Goal: Information Seeking & Learning: Learn about a topic

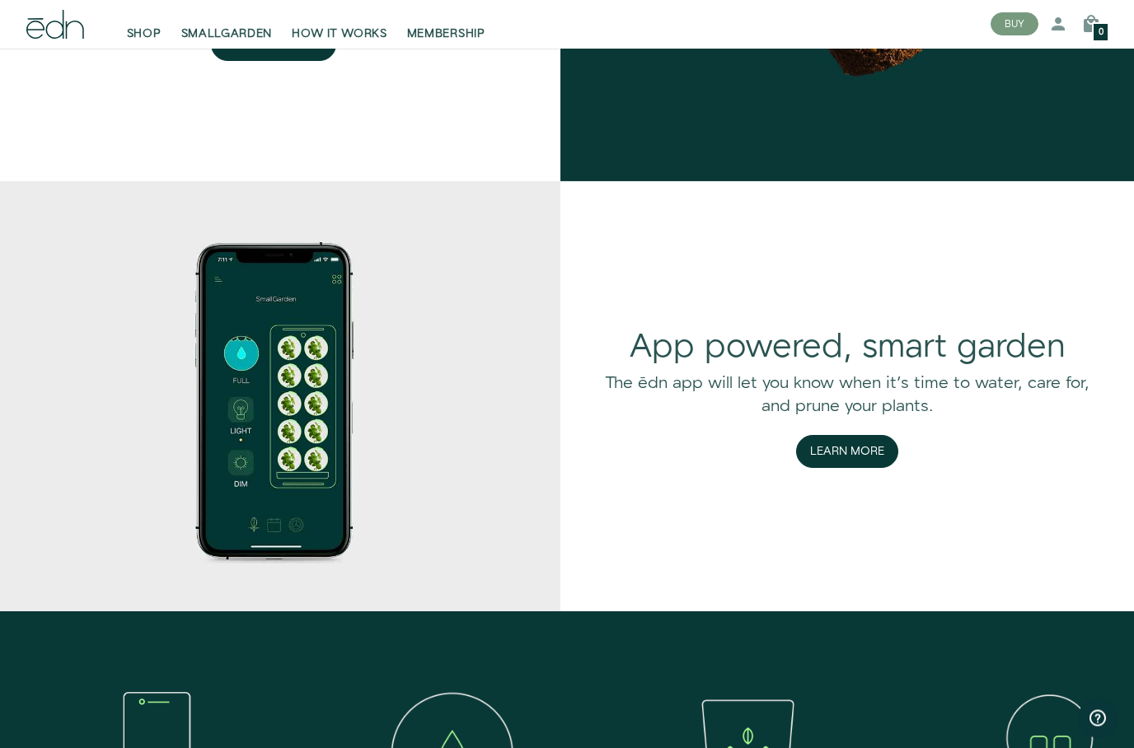
scroll to position [2186, 0]
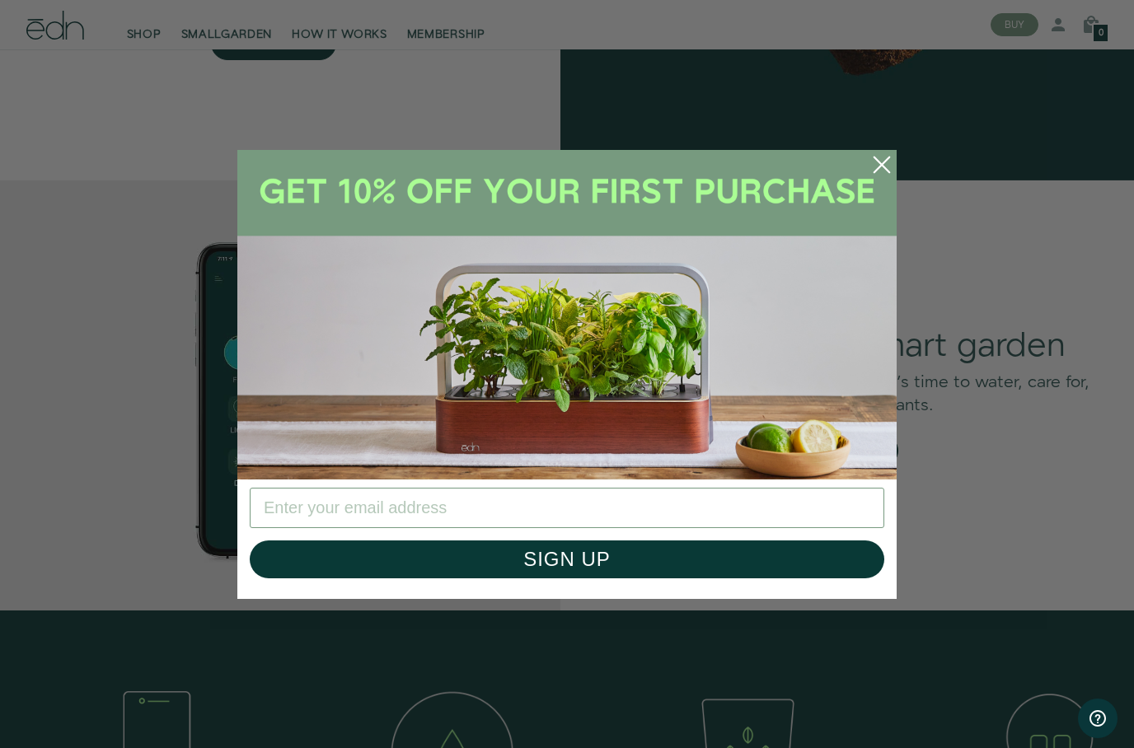
click at [875, 183] on circle "Close dialog" at bounding box center [882, 165] width 36 height 36
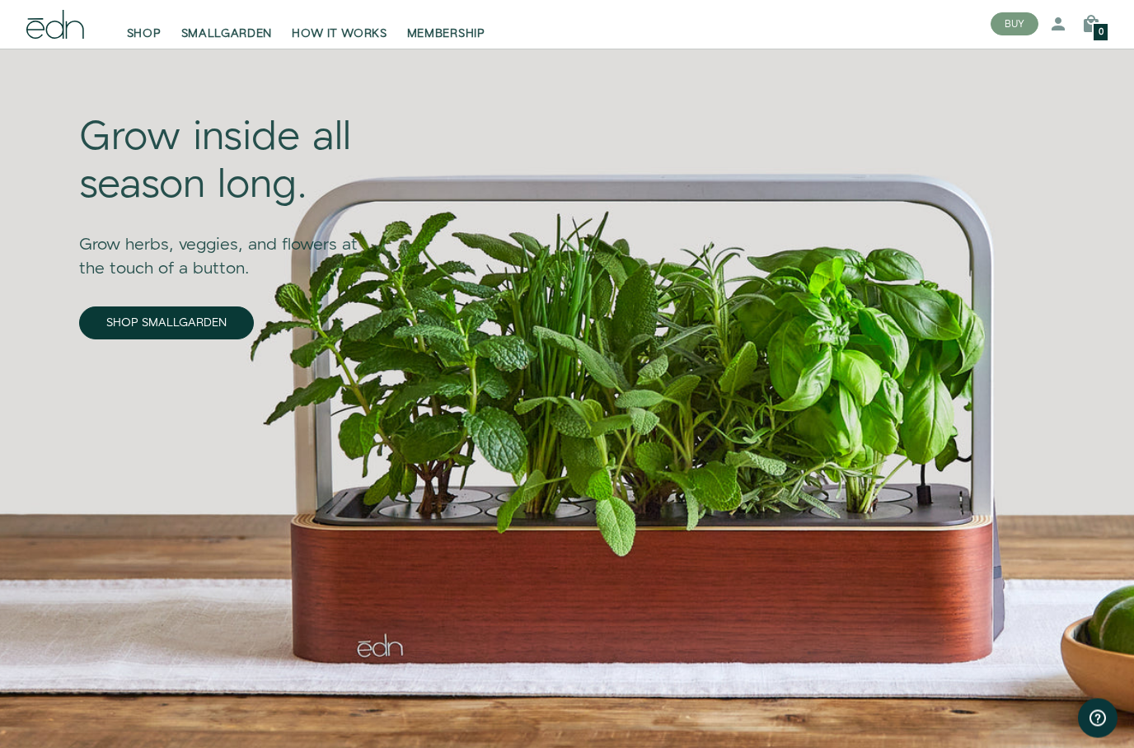
scroll to position [0, 0]
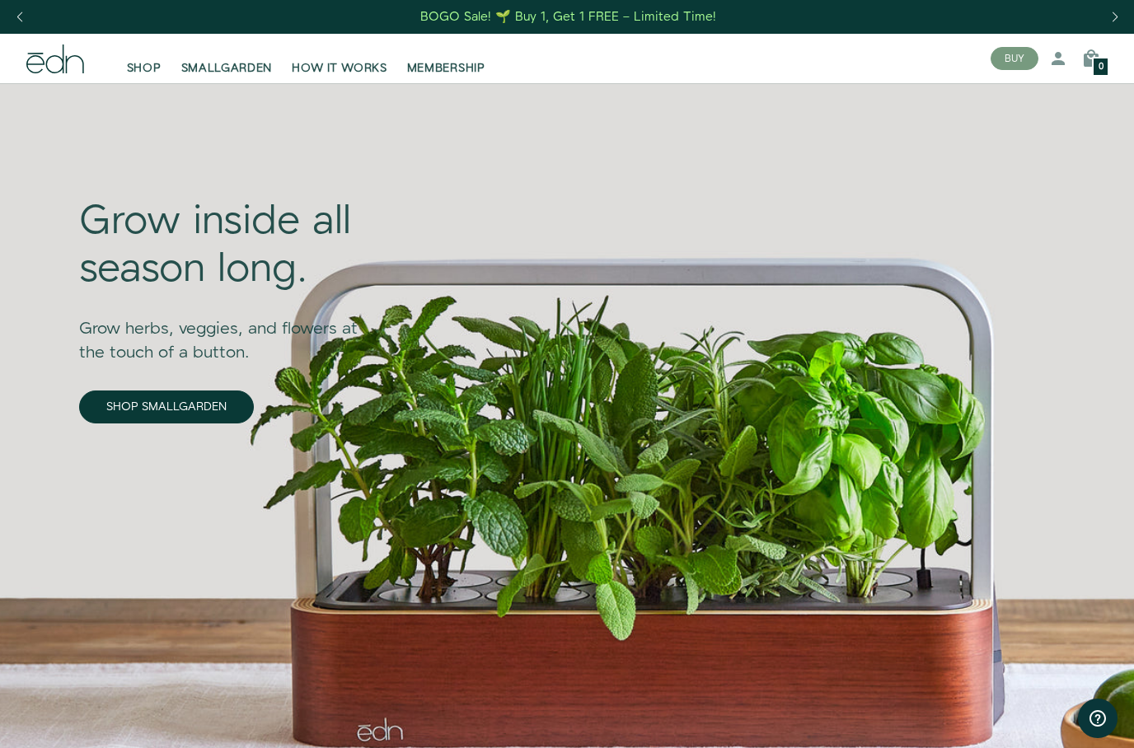
click at [220, 65] on span "SMALLGARDEN" at bounding box center [226, 68] width 91 height 16
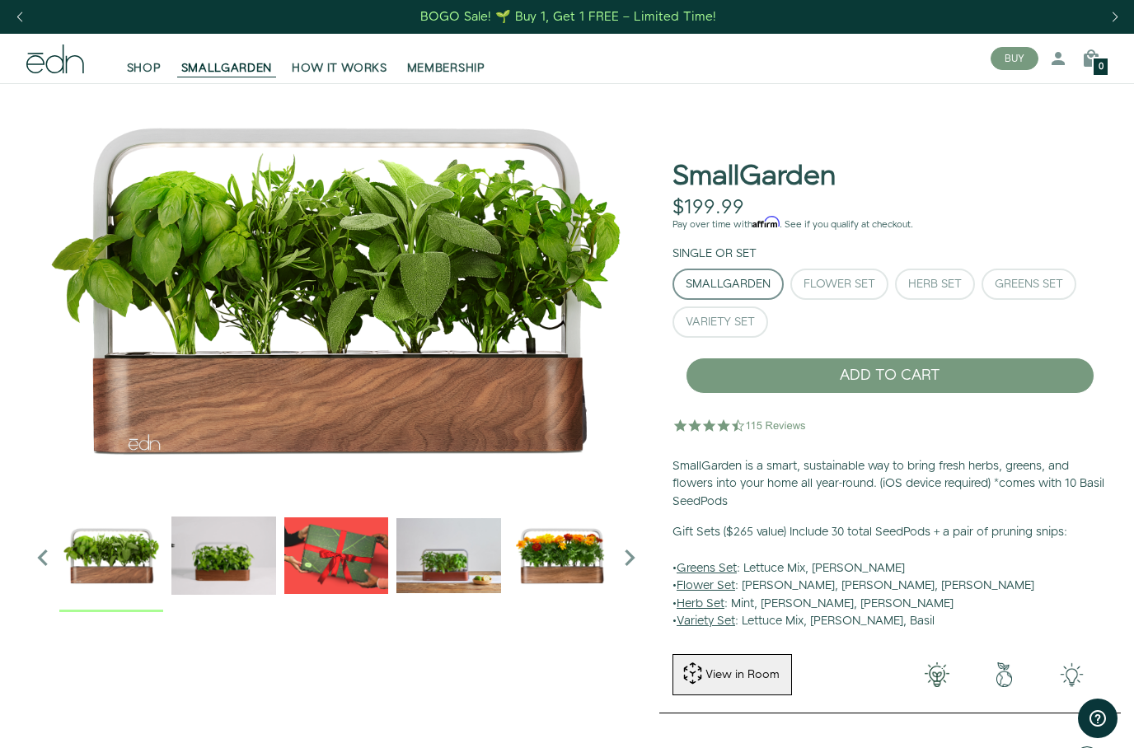
click at [346, 68] on span "HOW IT WORKS" at bounding box center [339, 68] width 95 height 16
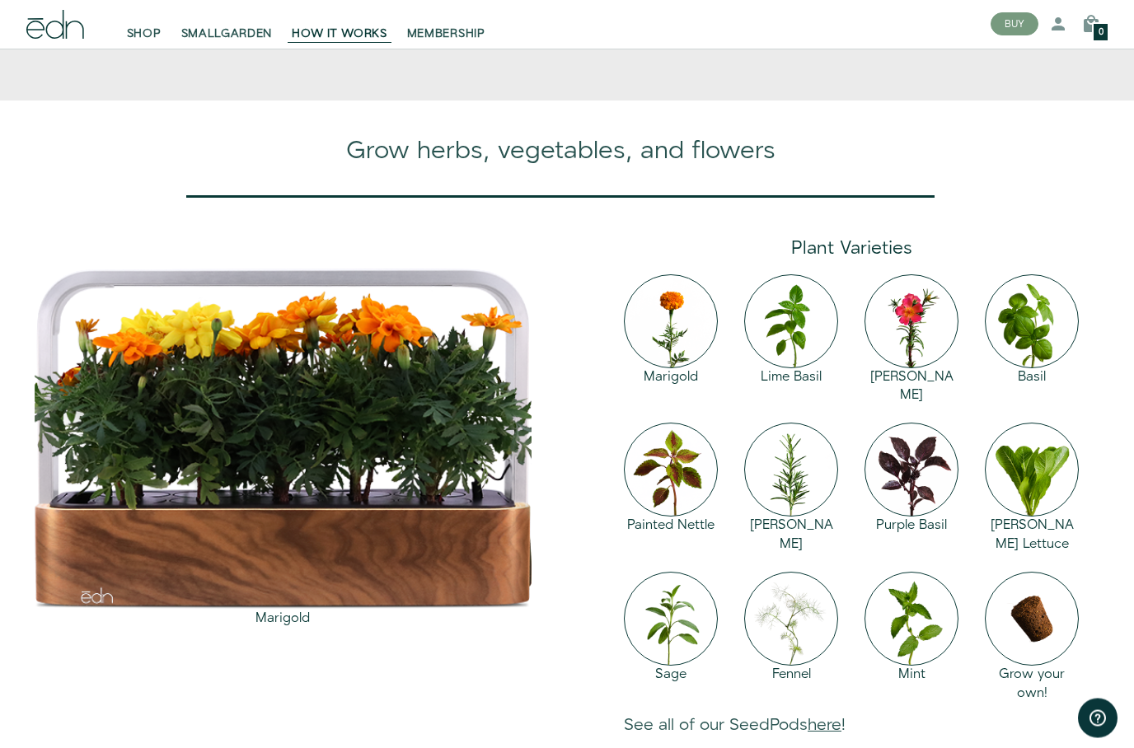
scroll to position [1395, 0]
click at [669, 368] on img at bounding box center [671, 321] width 94 height 94
click at [654, 368] on img at bounding box center [671, 321] width 94 height 94
click at [668, 368] on img at bounding box center [671, 321] width 94 height 94
click at [673, 368] on img at bounding box center [671, 321] width 94 height 94
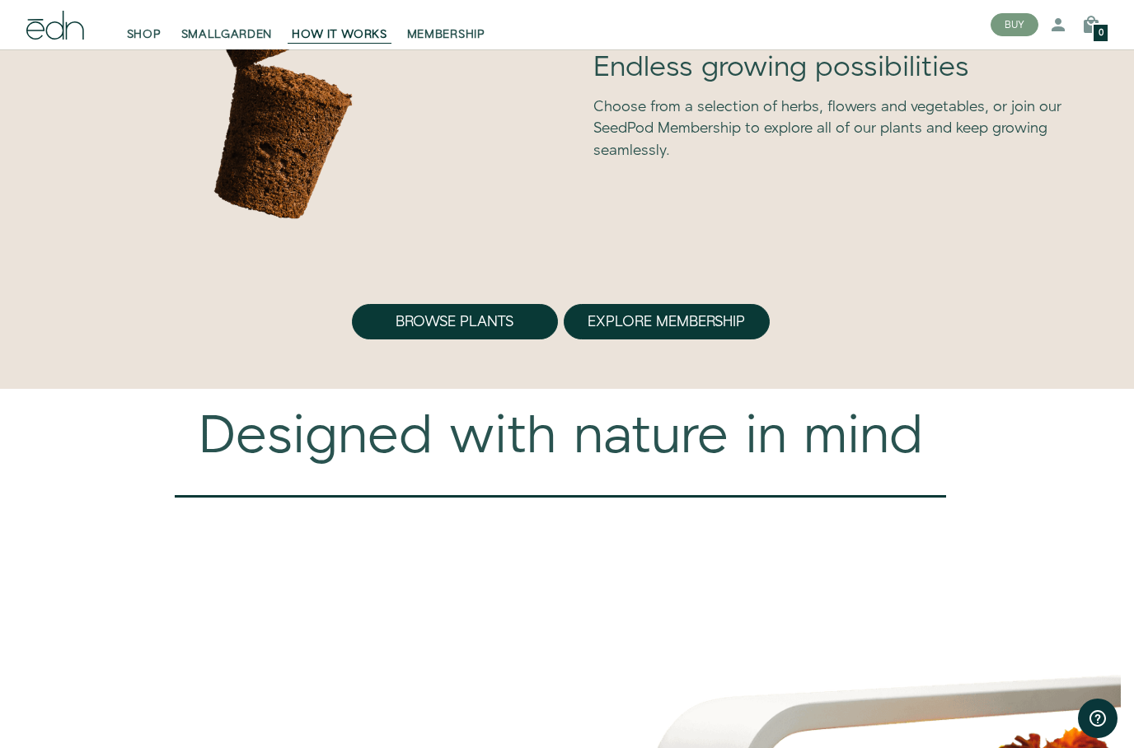
scroll to position [4586, 0]
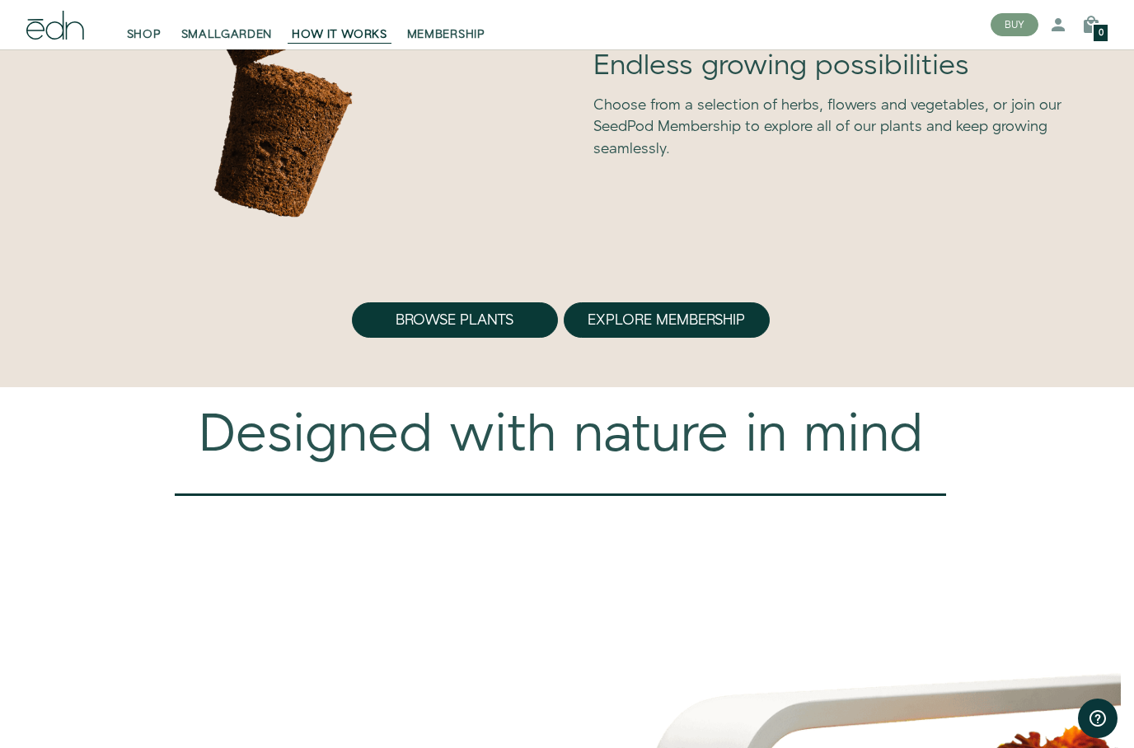
click at [492, 331] on button "Browse Plants" at bounding box center [455, 321] width 206 height 36
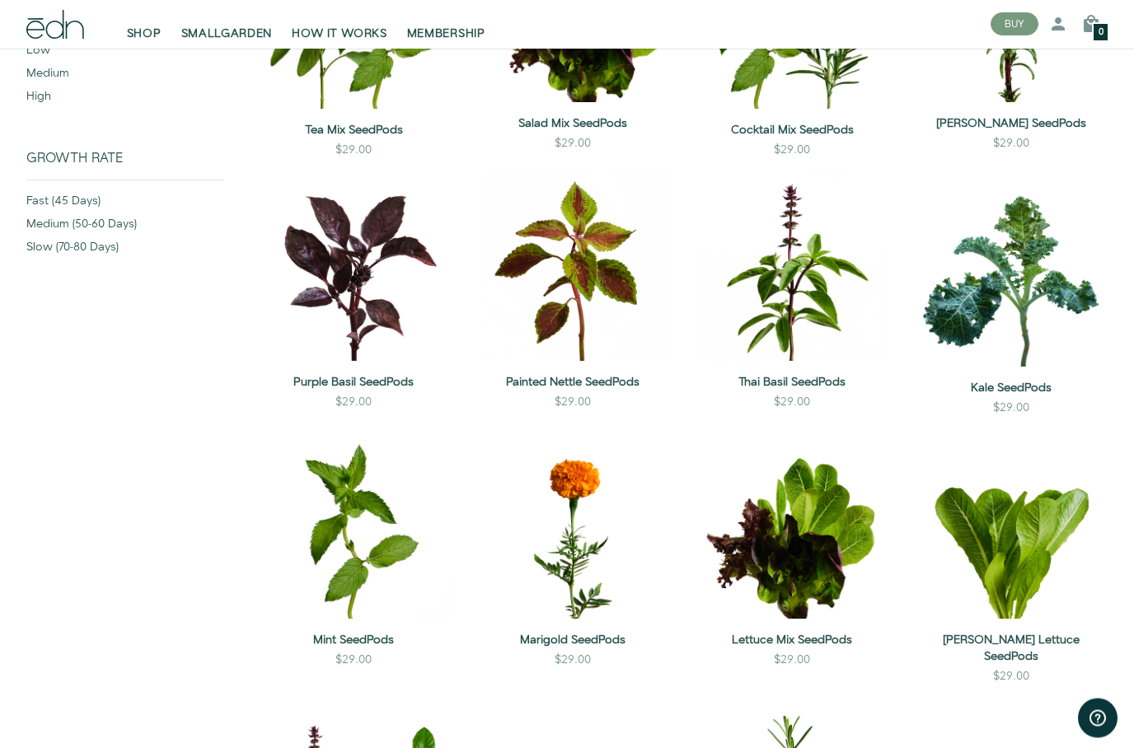
scroll to position [413, 0]
click at [606, 554] on button "QUICK VIEW" at bounding box center [572, 571] width 115 height 34
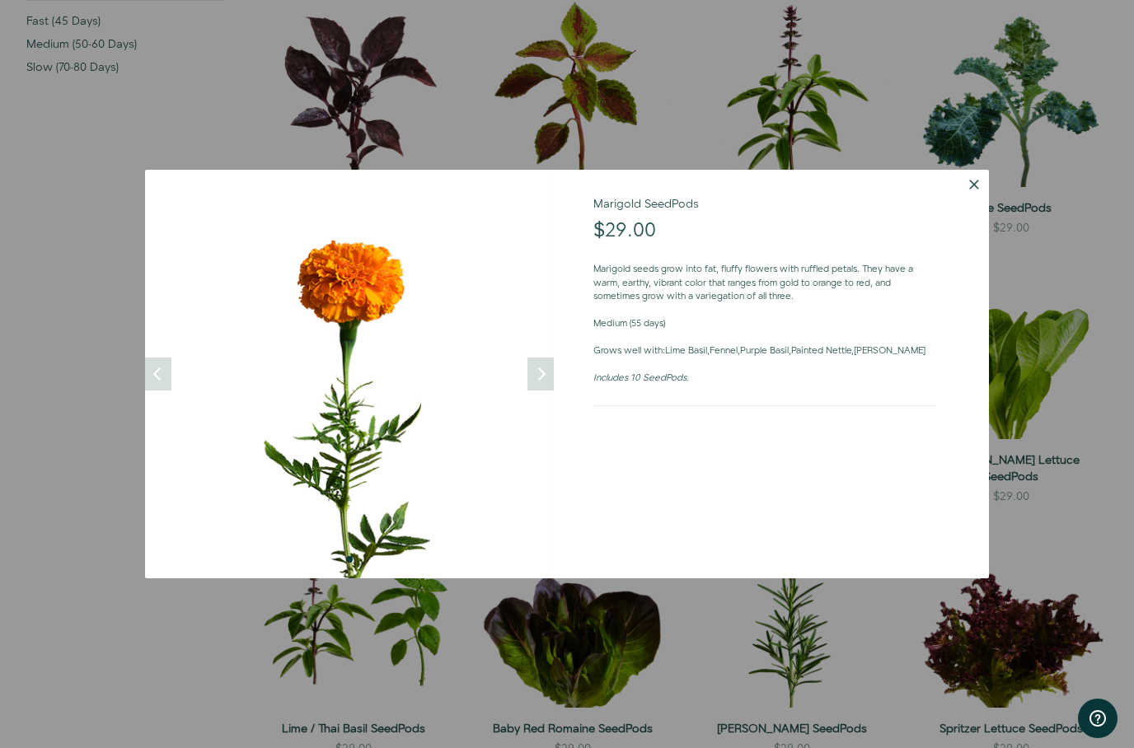
scroll to position [612, 0]
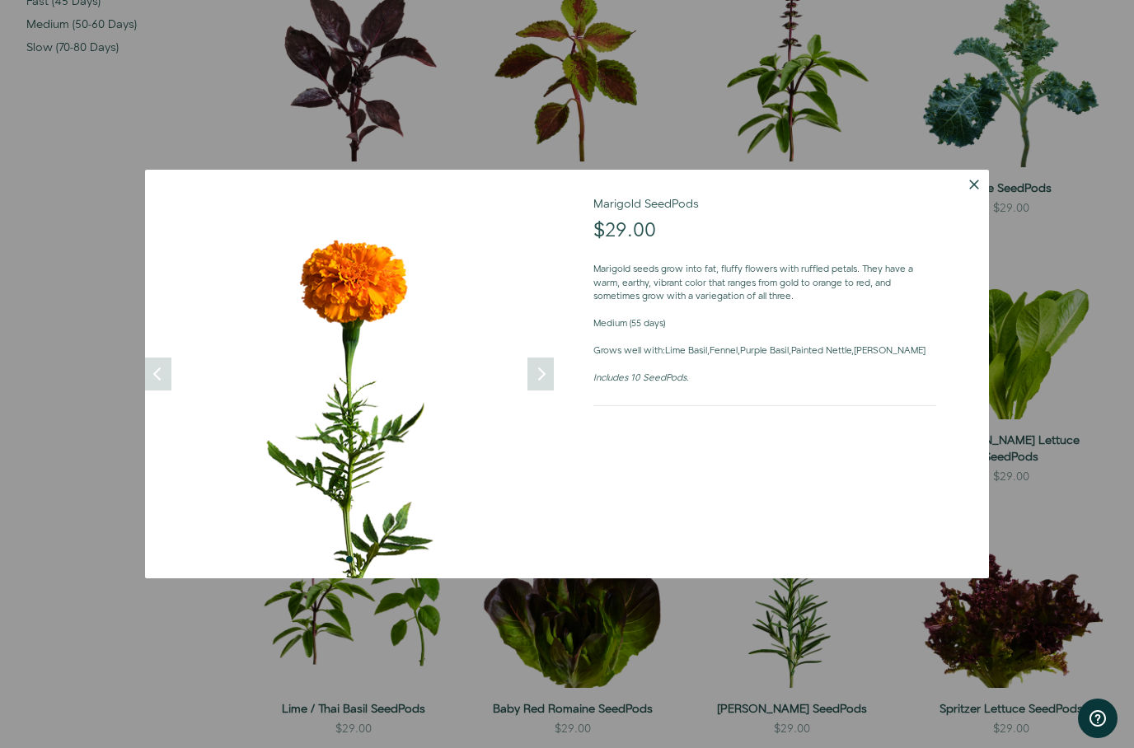
click at [172, 375] on img at bounding box center [349, 374] width 409 height 409
click at [987, 183] on button "Dismiss" at bounding box center [974, 185] width 30 height 30
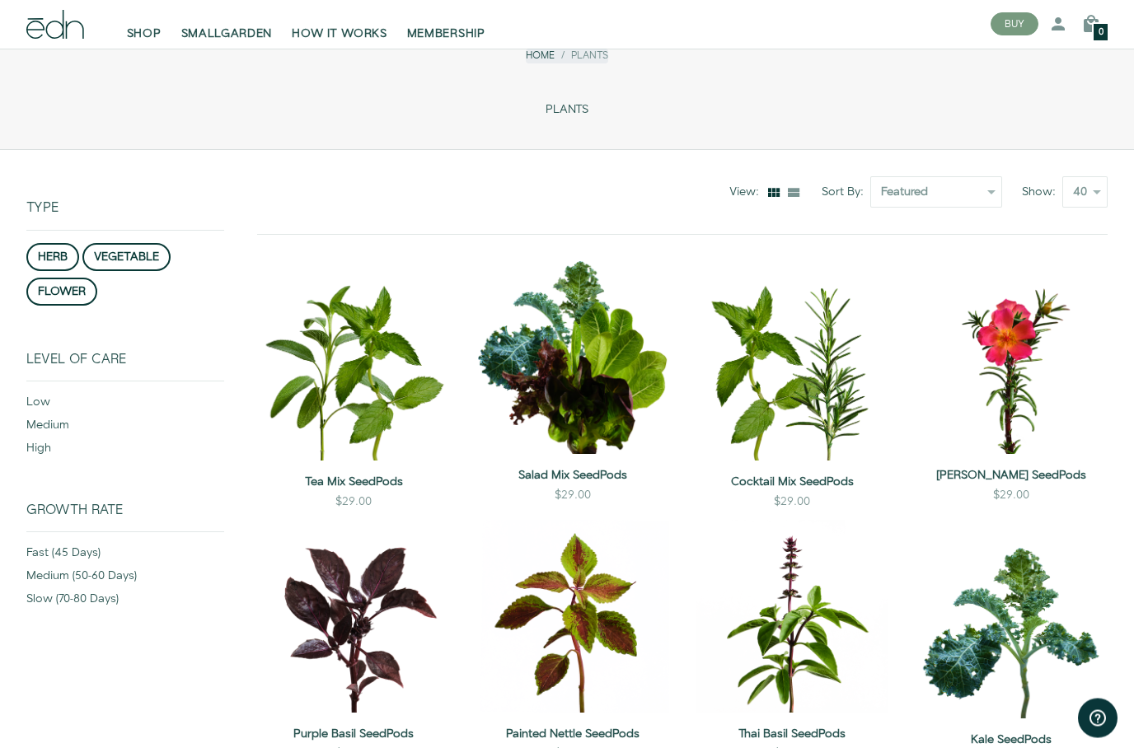
scroll to position [0, 0]
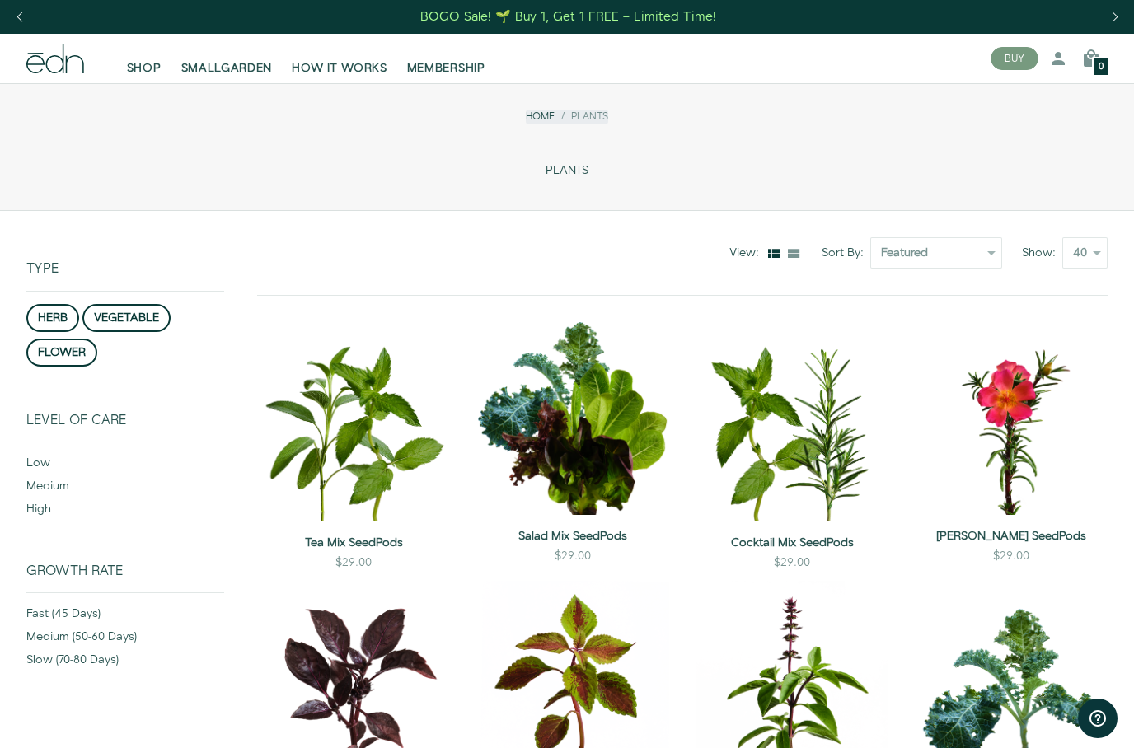
click at [353, 70] on span "HOW IT WORKS" at bounding box center [339, 68] width 95 height 16
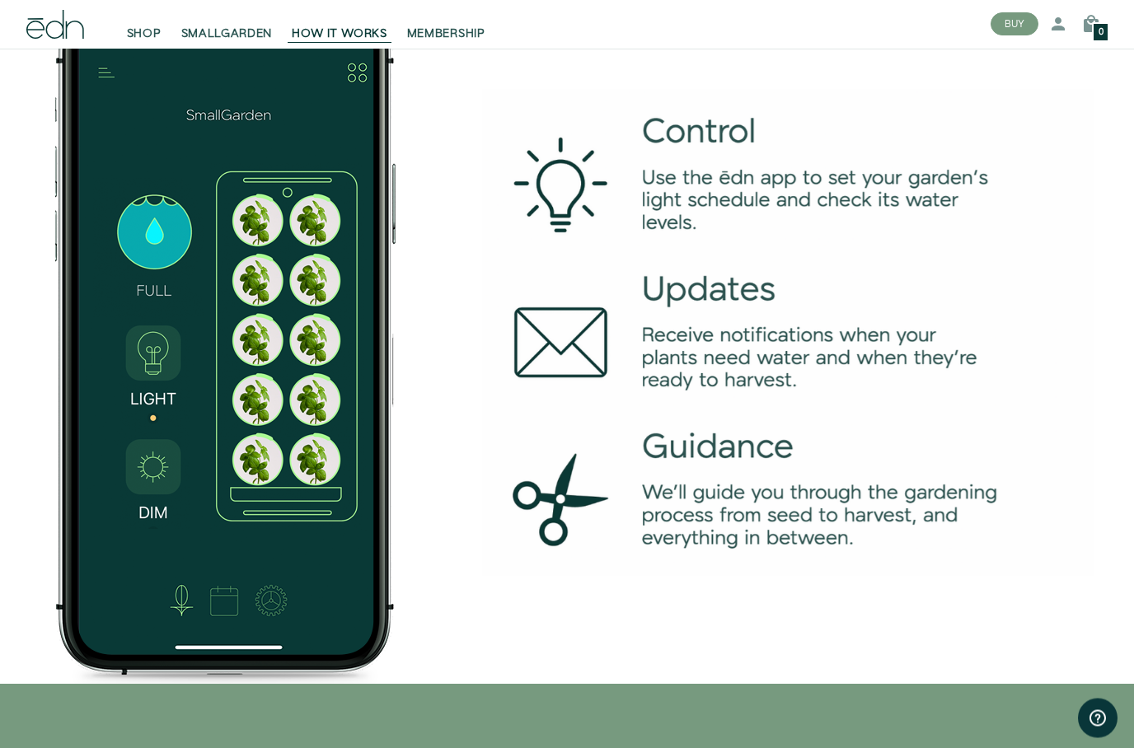
scroll to position [2323, 0]
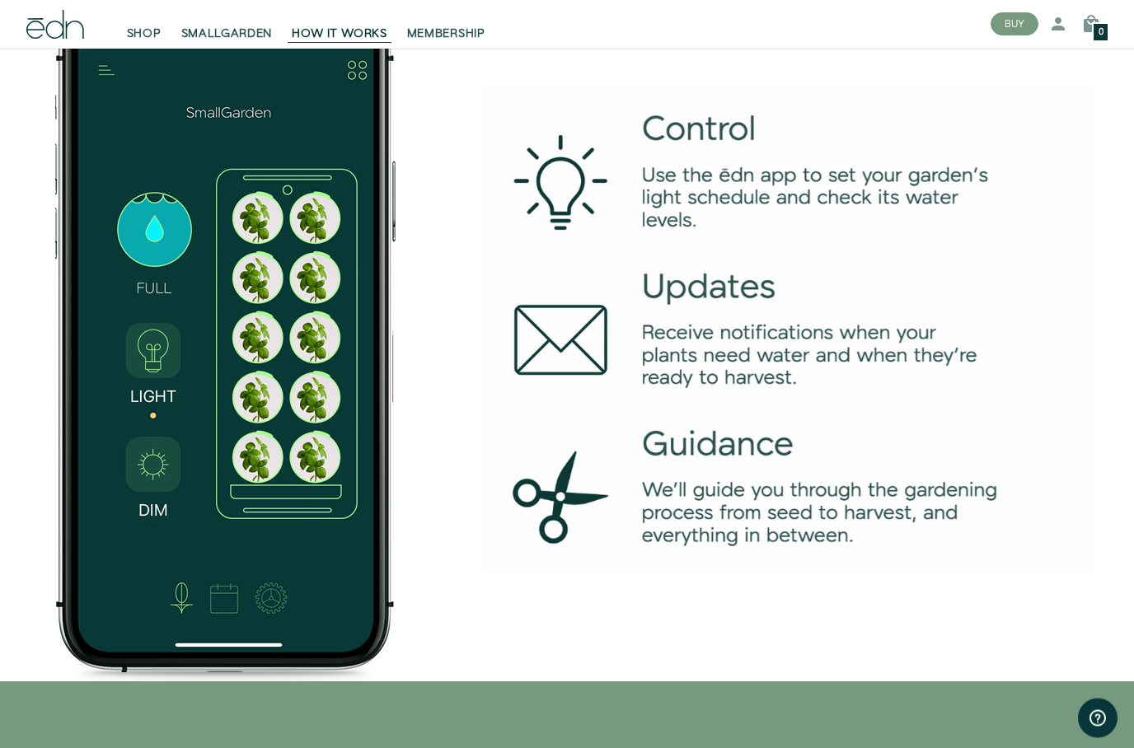
click at [736, 534] on img at bounding box center [788, 330] width 612 height 487
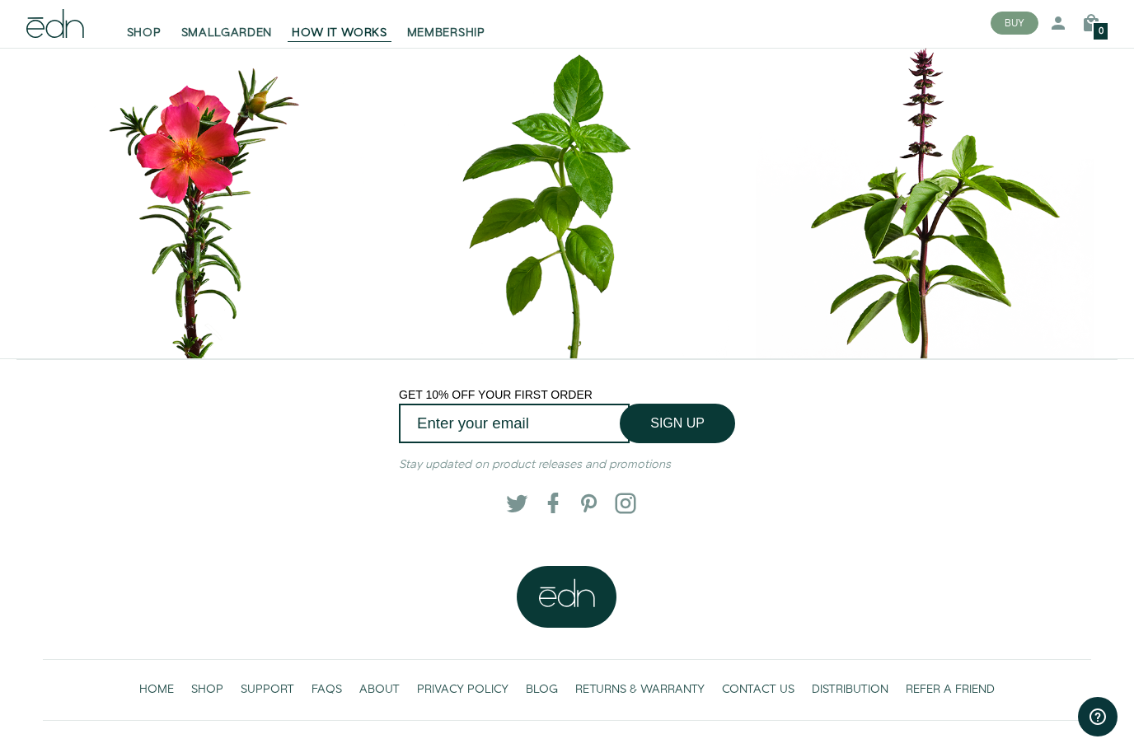
scroll to position [7165, 0]
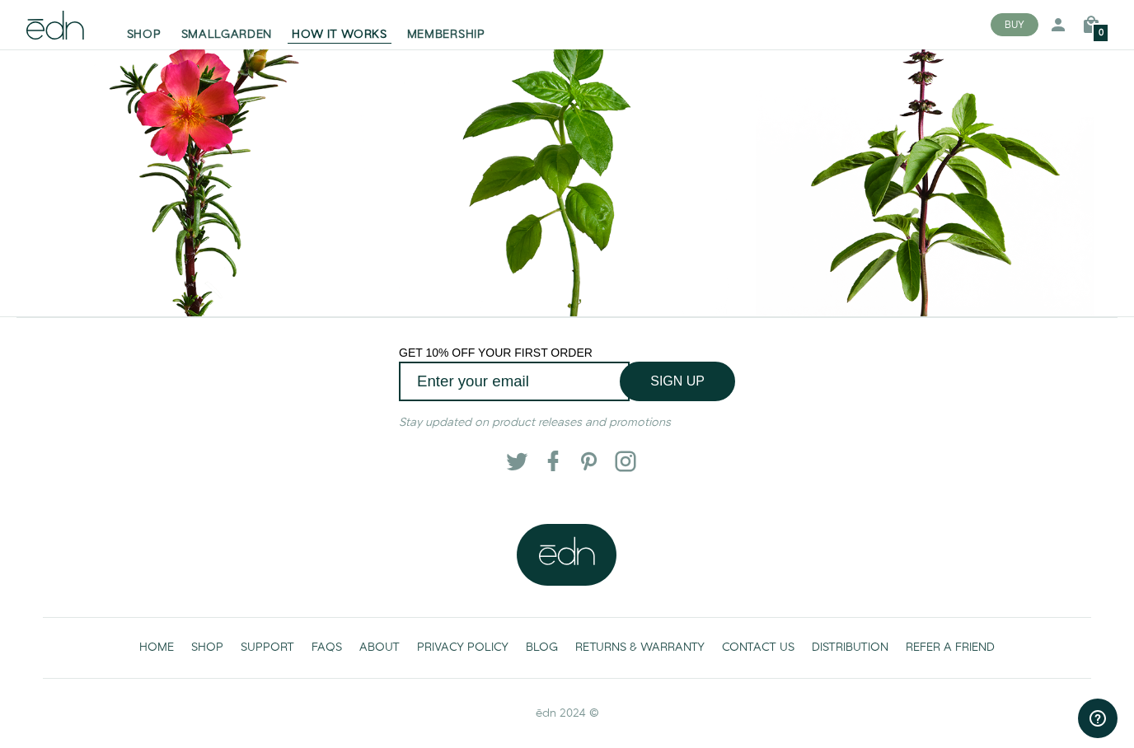
click at [331, 650] on span "FAQS" at bounding box center [327, 648] width 30 height 16
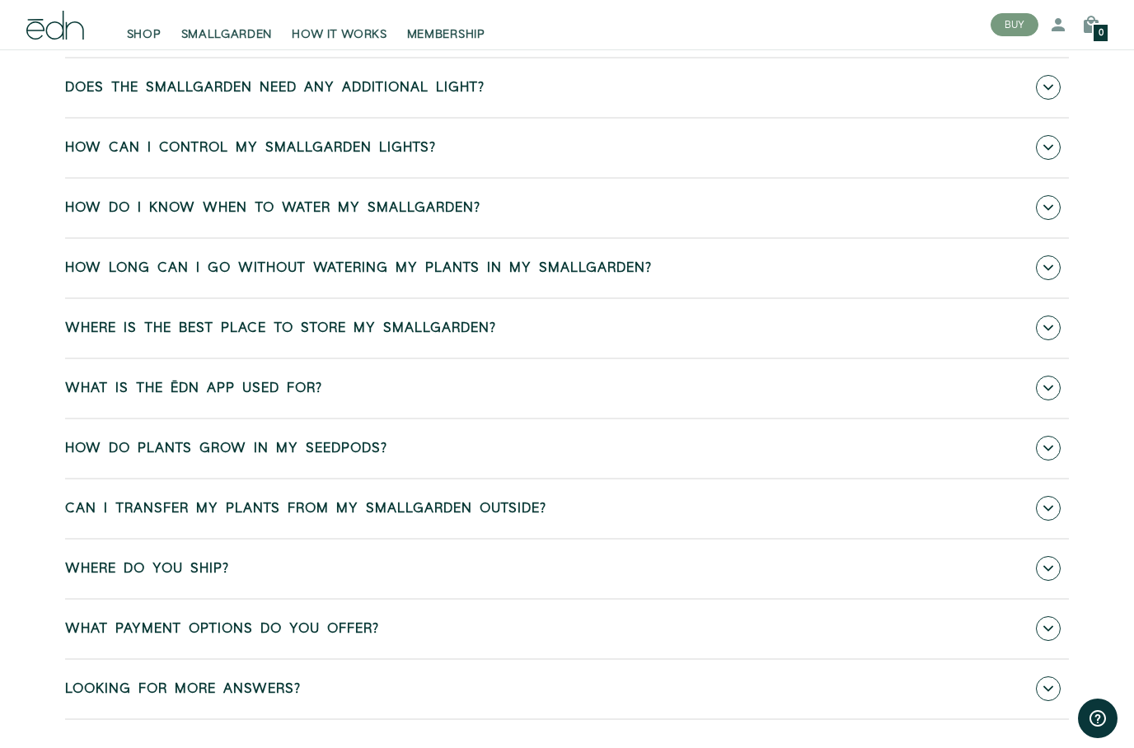
scroll to position [643, 0]
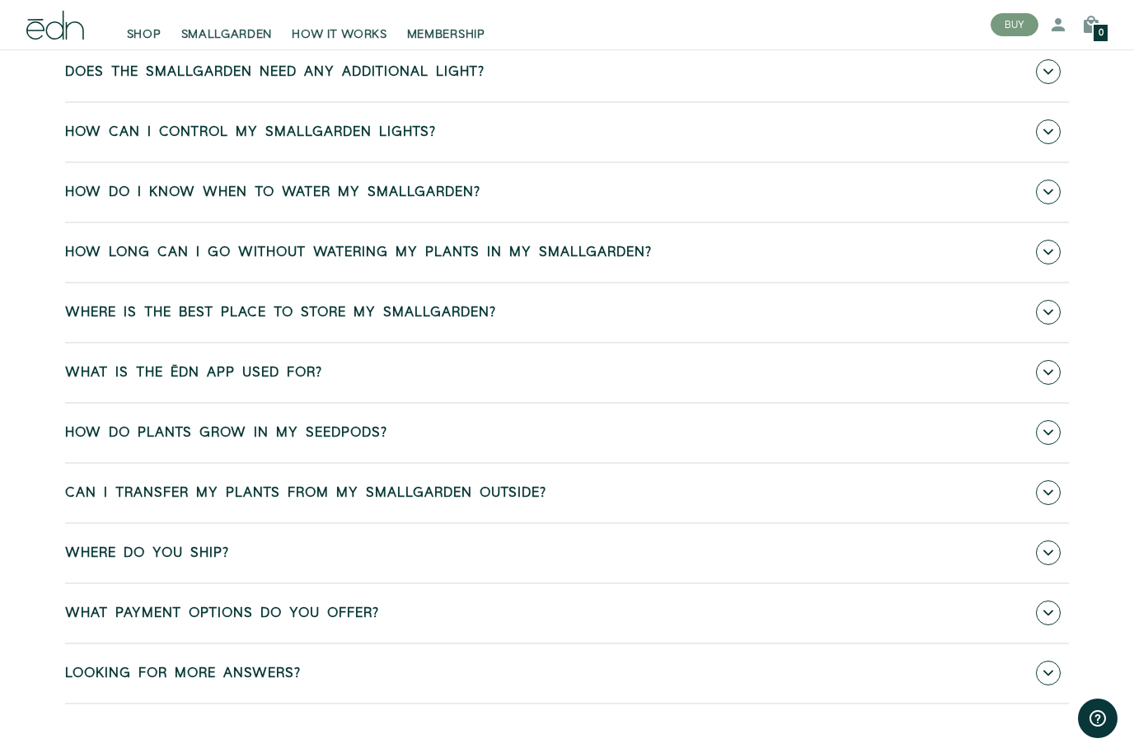
click at [1059, 673] on span at bounding box center [1048, 673] width 25 height 25
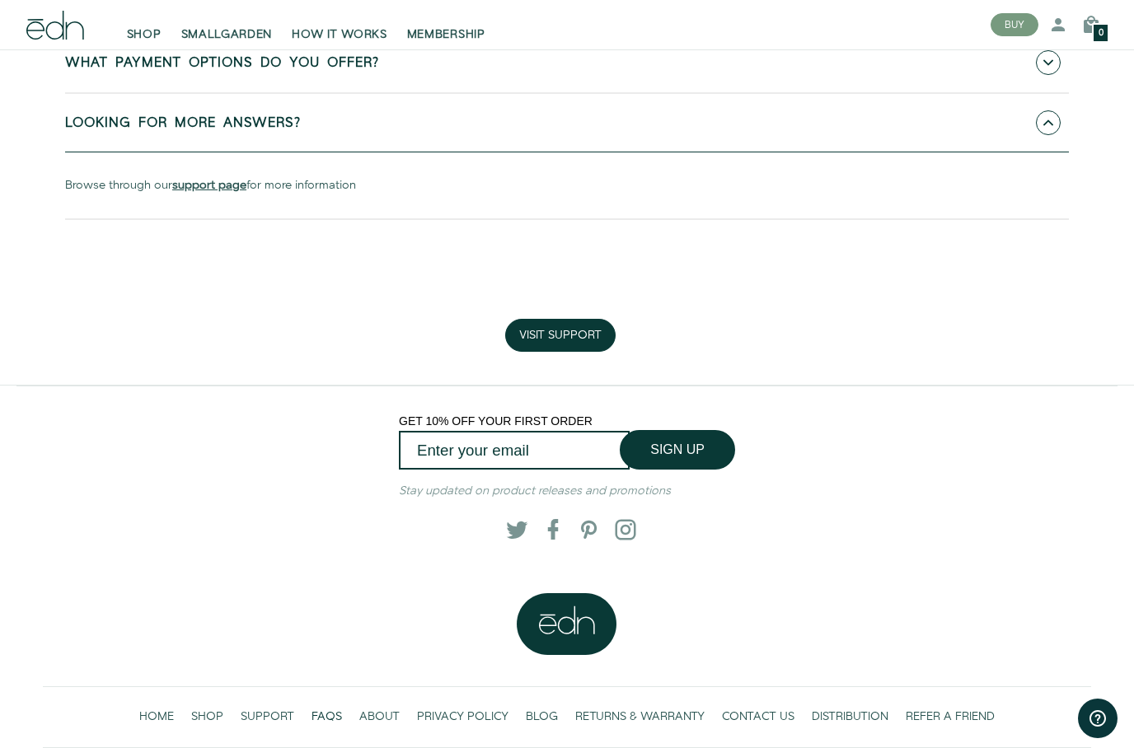
scroll to position [1263, 0]
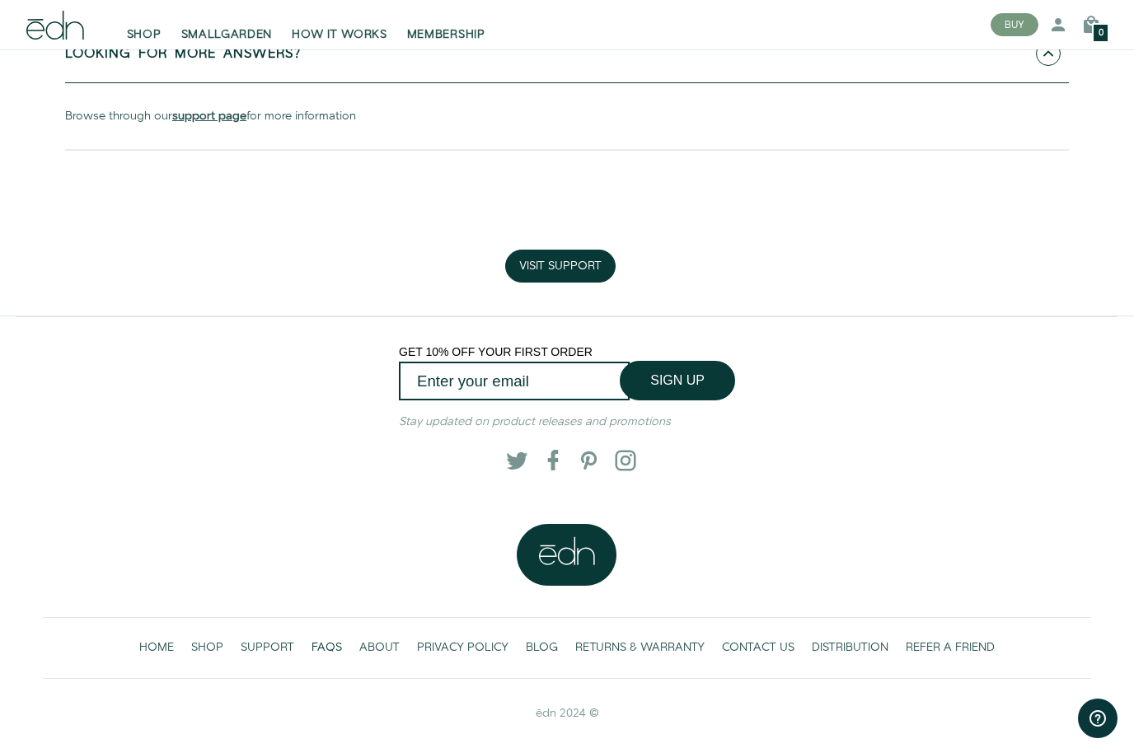
click at [274, 640] on span "SUPPORT" at bounding box center [268, 648] width 54 height 16
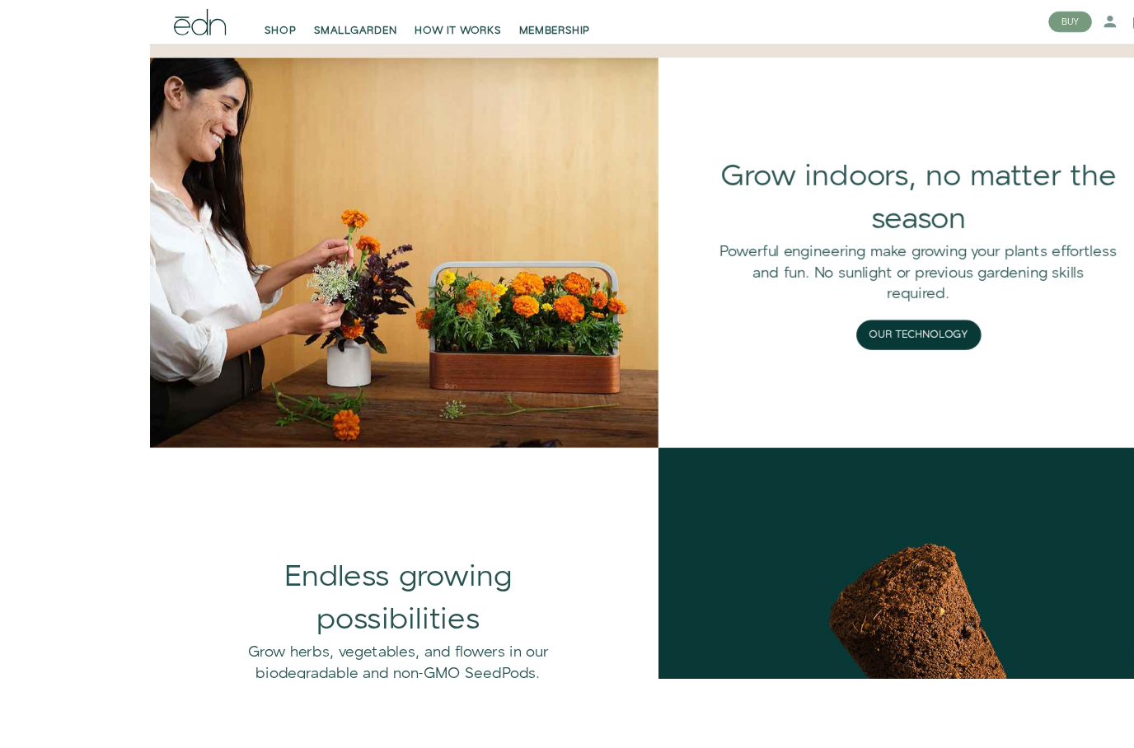
scroll to position [1470, 0]
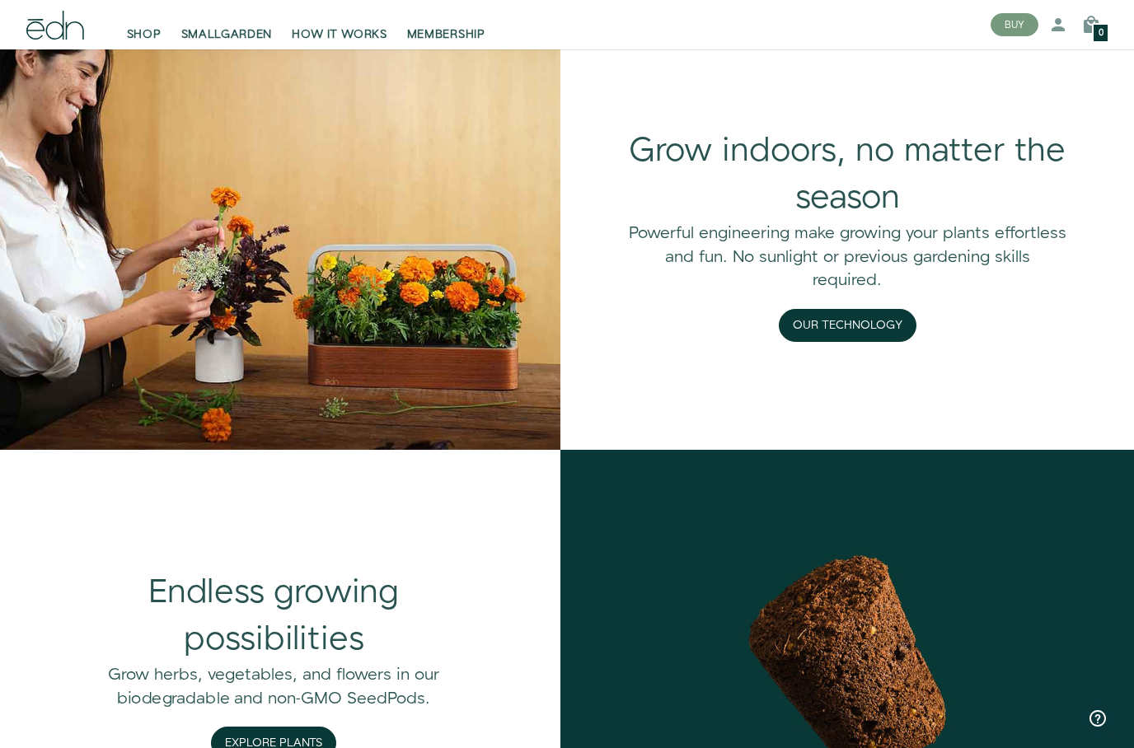
click at [849, 342] on button "Our Technology" at bounding box center [848, 325] width 138 height 33
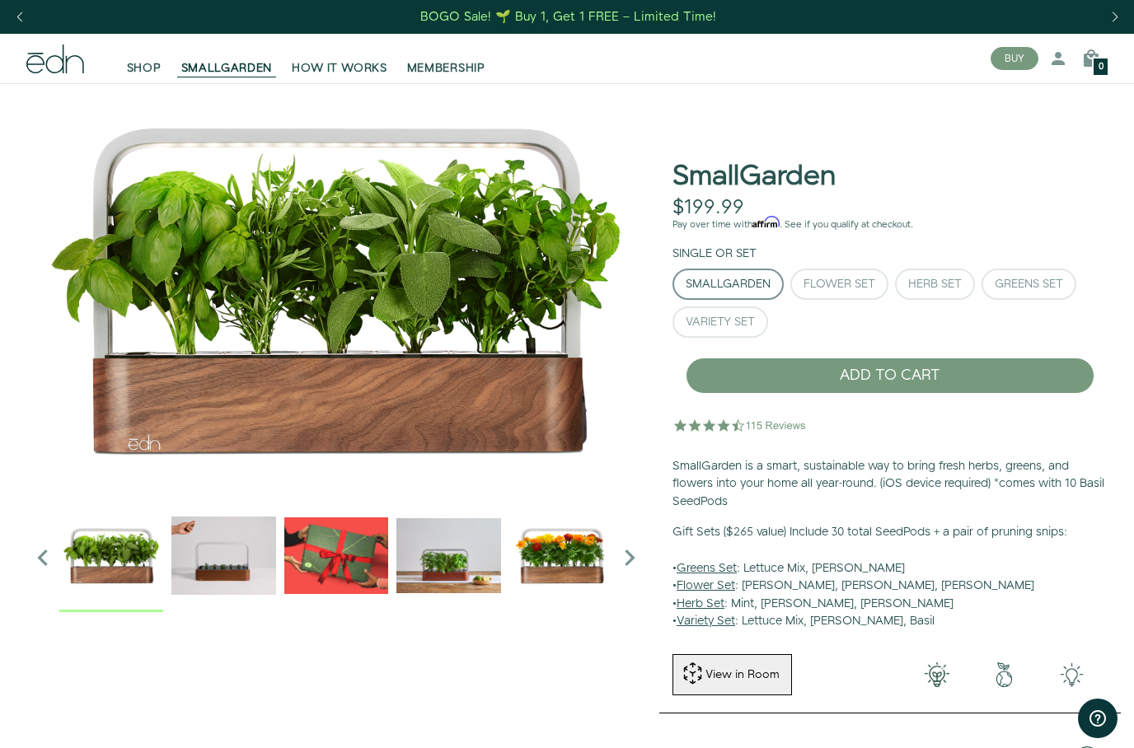
click at [631, 559] on icon "Next slide" at bounding box center [629, 558] width 33 height 33
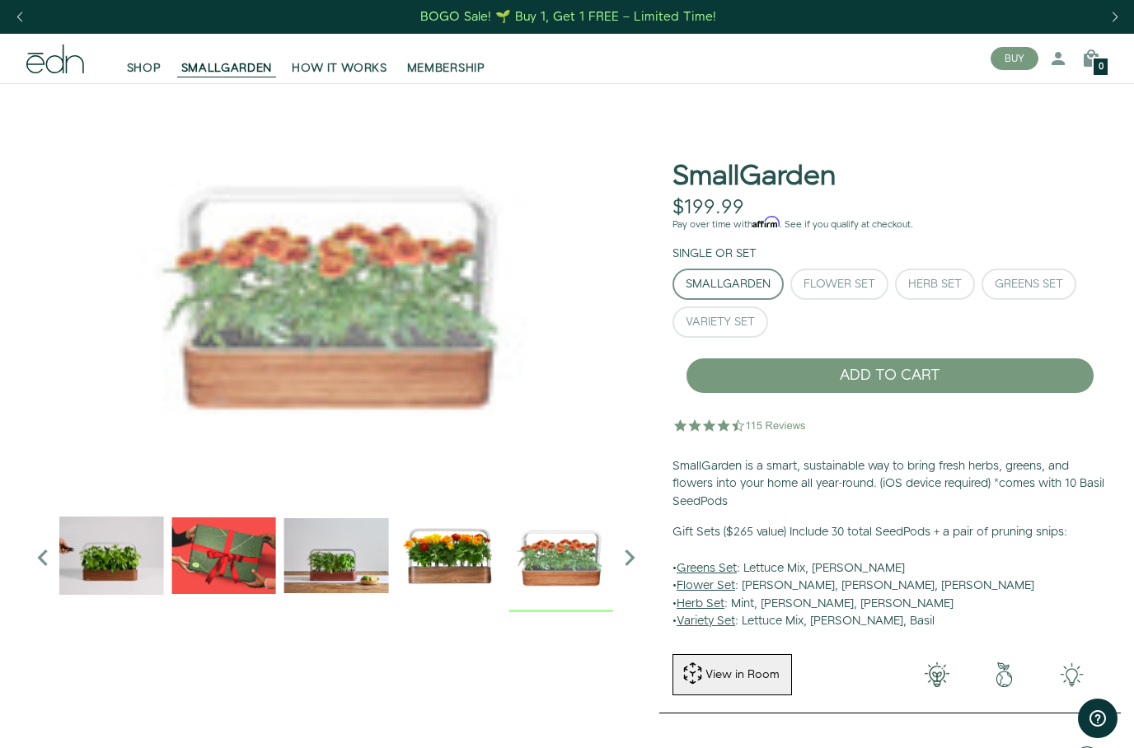
click at [567, 556] on img "6 / 6" at bounding box center [561, 556] width 104 height 104
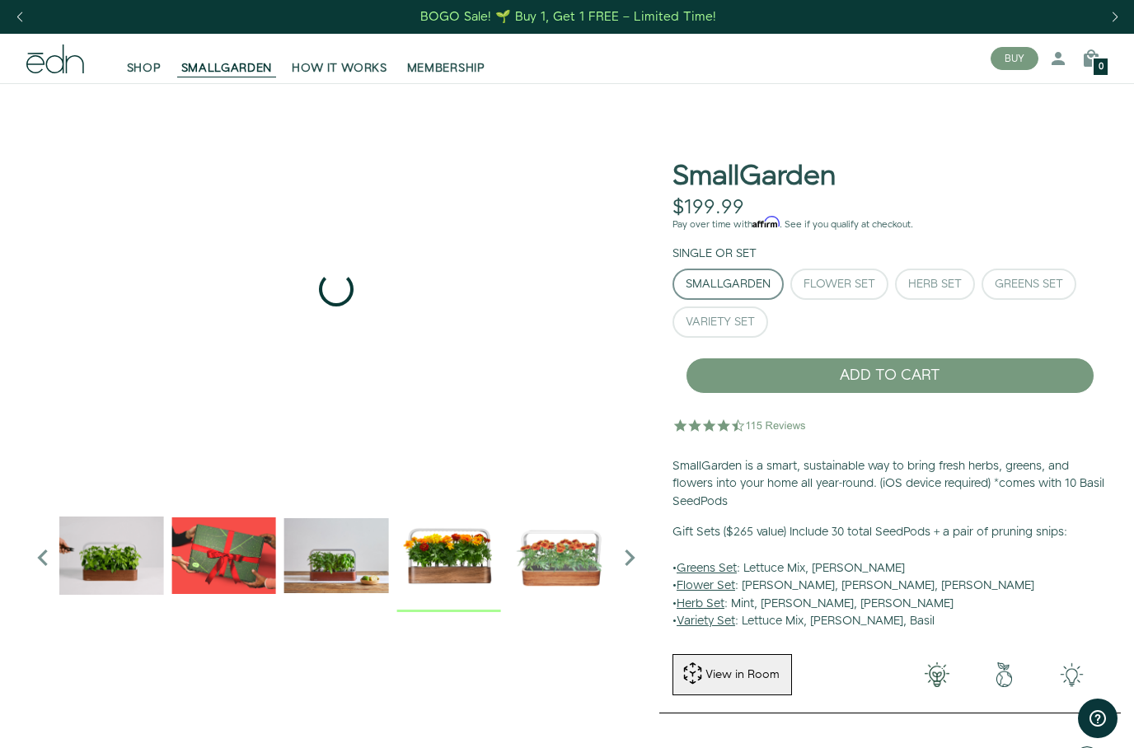
click at [457, 539] on img "5 / 6" at bounding box center [448, 556] width 104 height 104
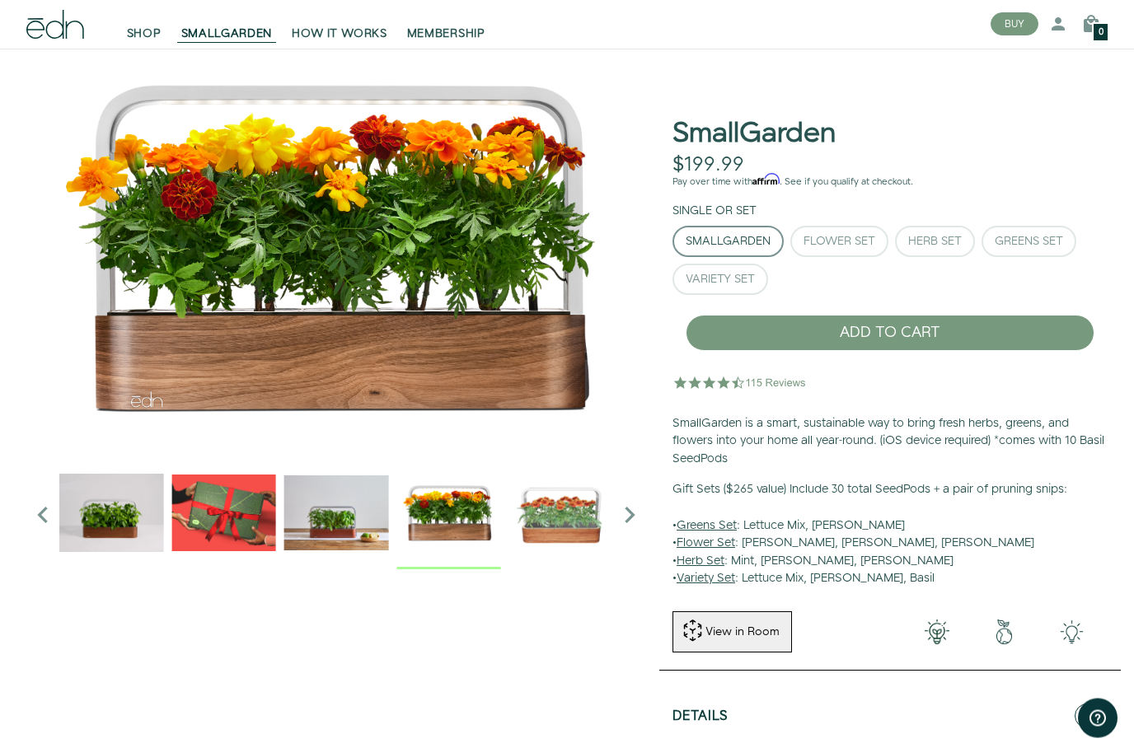
scroll to position [43, 0]
click at [708, 542] on u "Flower Set" at bounding box center [706, 543] width 59 height 16
click at [838, 245] on div "Flower Set" at bounding box center [840, 242] width 72 height 12
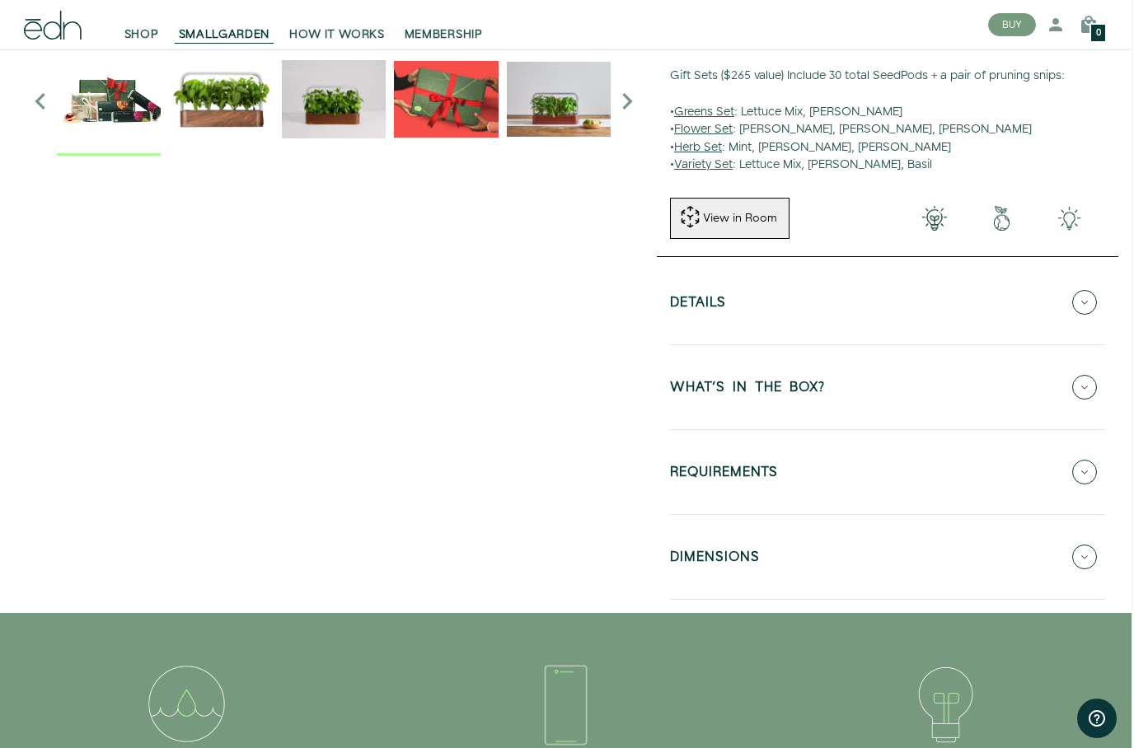
scroll to position [456, 2]
click at [1086, 301] on icon at bounding box center [1085, 303] width 25 height 25
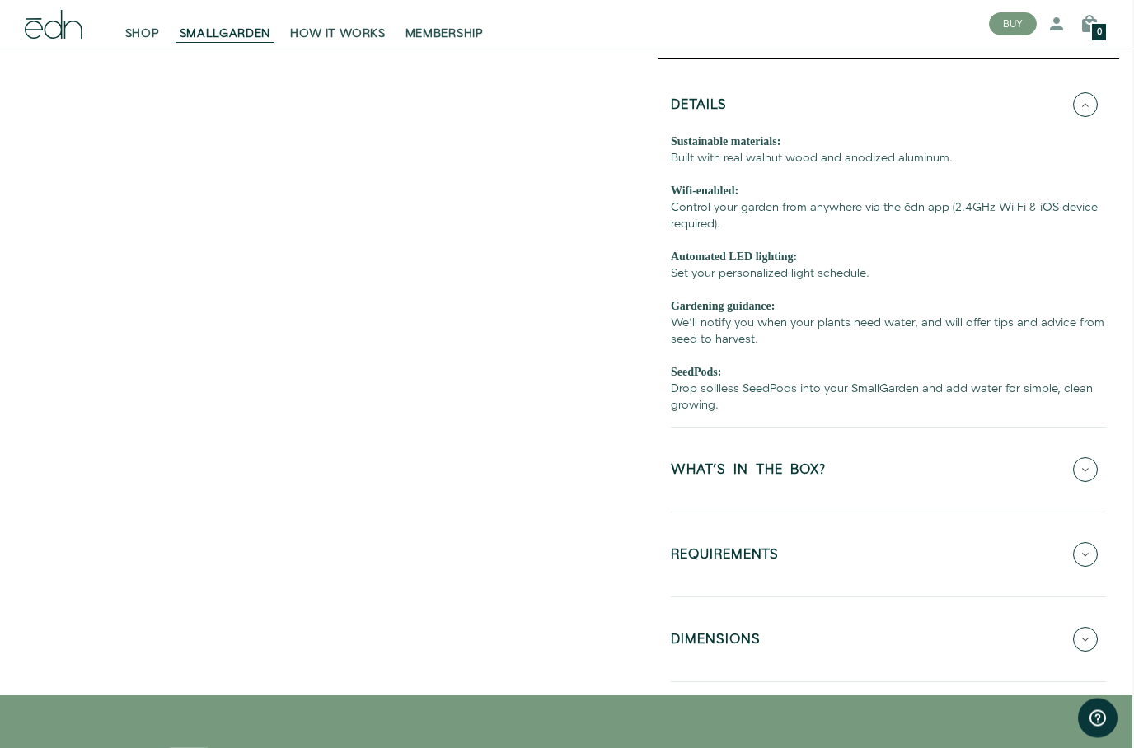
click at [1083, 544] on icon at bounding box center [1085, 555] width 25 height 25
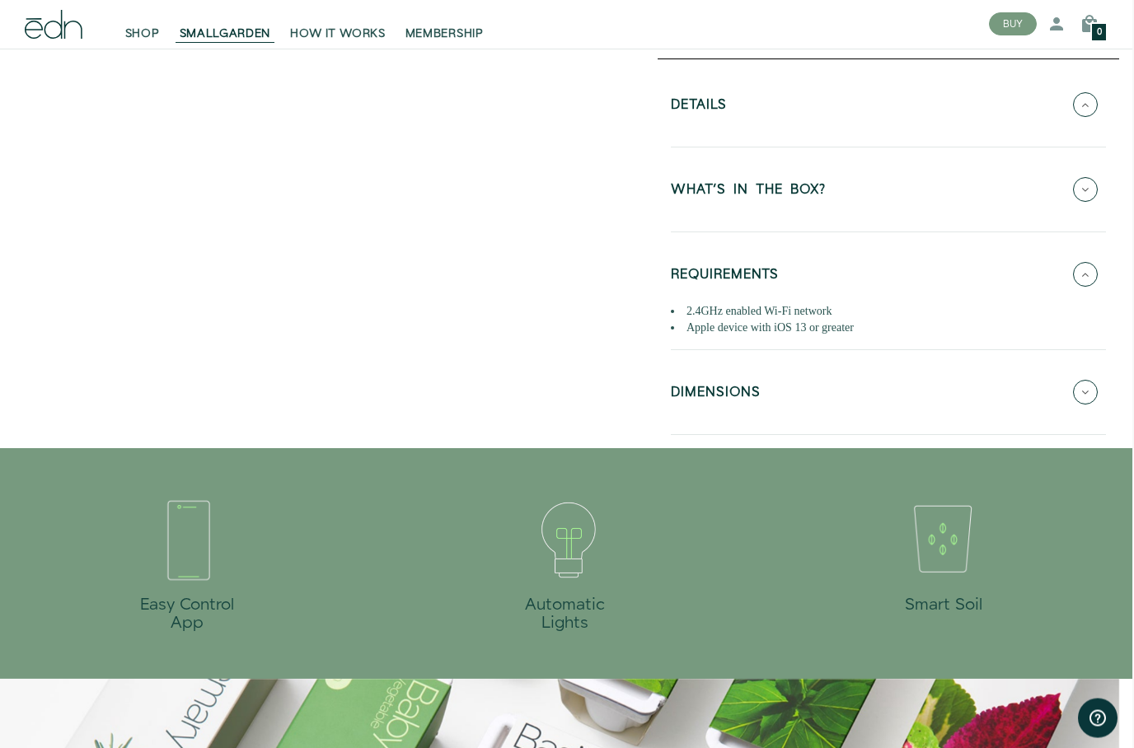
scroll to position [654, 2]
click at [1082, 387] on icon at bounding box center [1085, 392] width 25 height 25
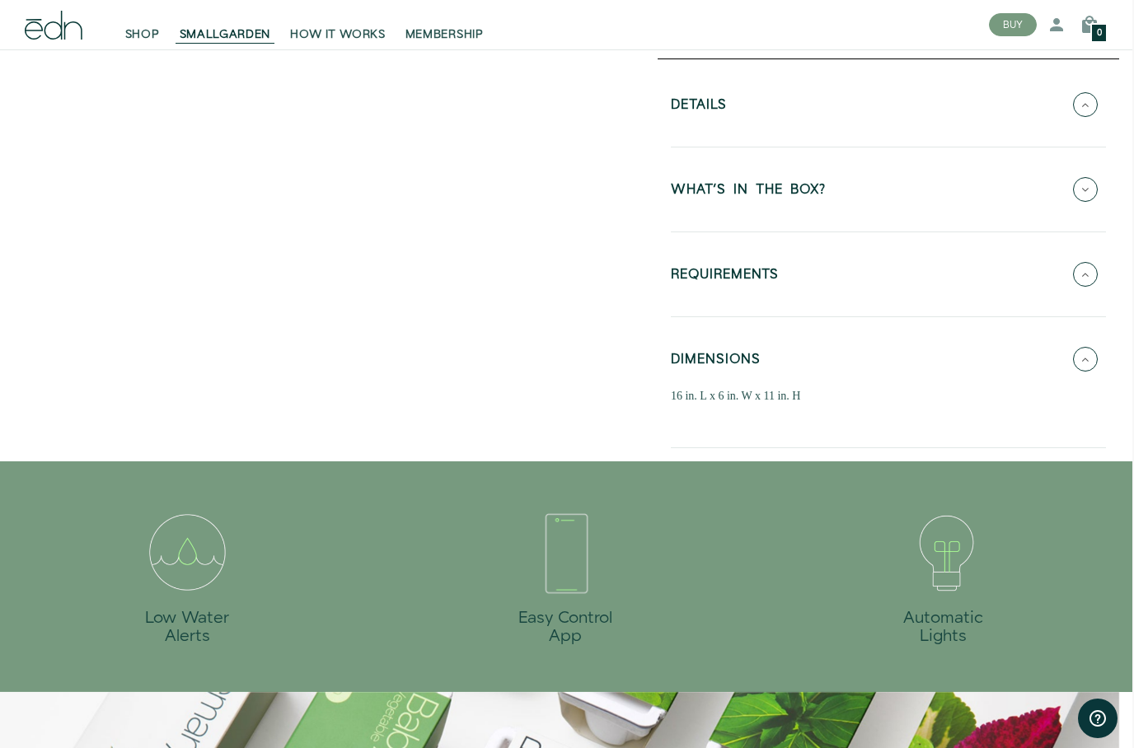
click at [1095, 176] on button "WHAT'S IN THE BOX?" at bounding box center [888, 190] width 435 height 58
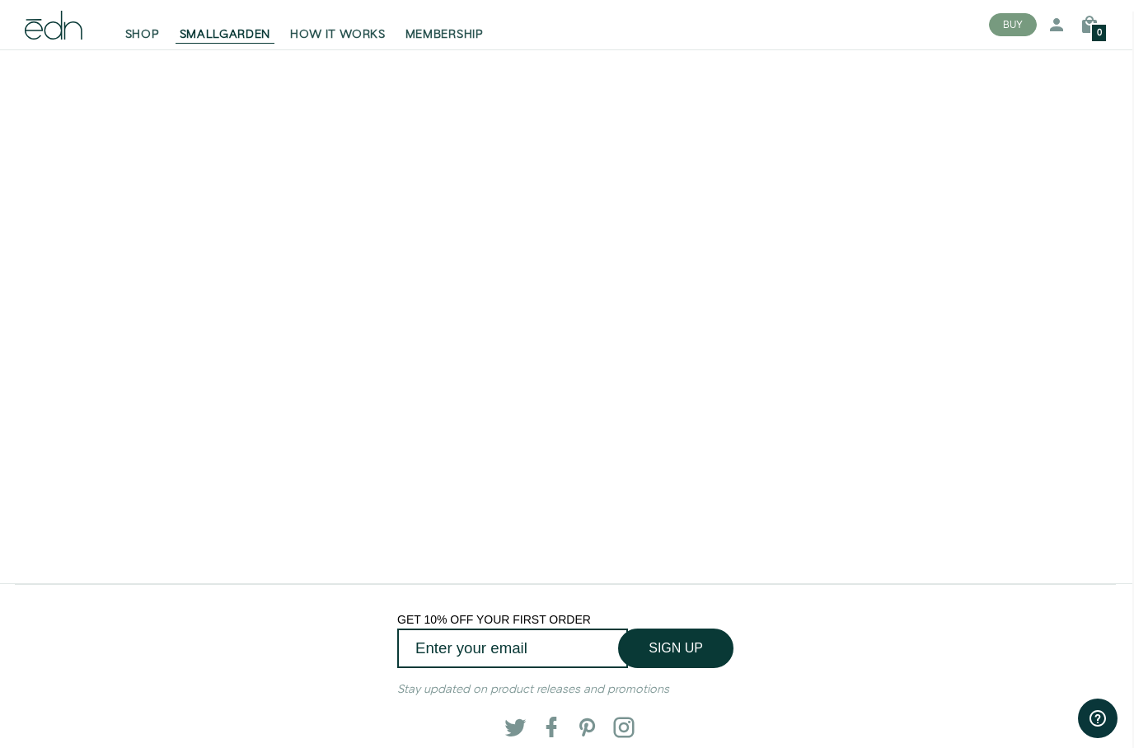
scroll to position [2816, 2]
click at [804, 393] on video at bounding box center [565, 295] width 1134 height 567
